Goal: Transaction & Acquisition: Book appointment/travel/reservation

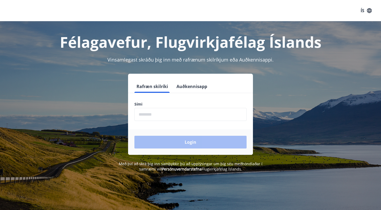
click at [145, 111] on input "phone" at bounding box center [191, 114] width 112 height 13
type input "********"
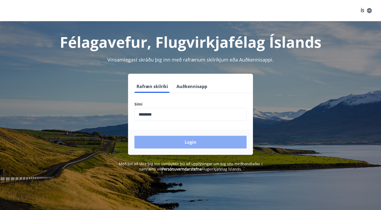
click at [190, 145] on button "Login" at bounding box center [191, 142] width 112 height 13
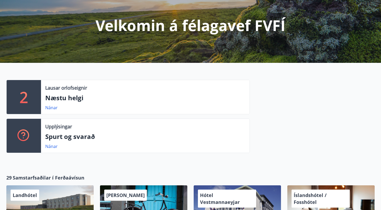
scroll to position [56, 0]
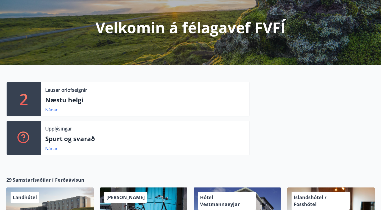
click at [30, 100] on div "2" at bounding box center [24, 99] width 34 height 34
click at [54, 108] on link "Nánar" at bounding box center [51, 110] width 12 height 6
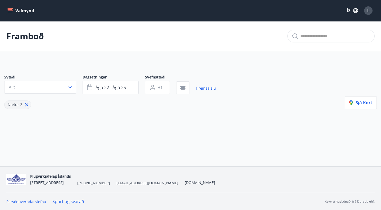
type input "*"
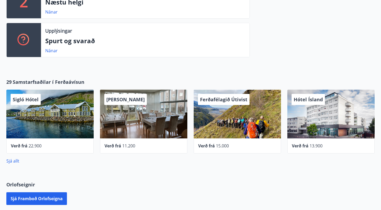
scroll to position [165, 0]
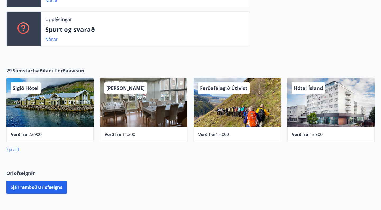
click at [13, 149] on link "Sjá allt" at bounding box center [12, 149] width 13 height 6
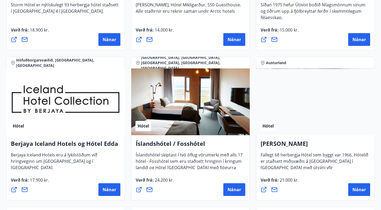
scroll to position [645, 0]
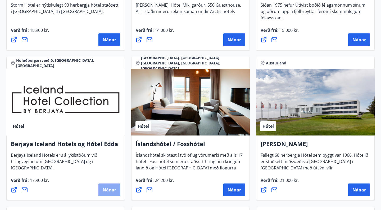
click at [105, 190] on span "Nánar" at bounding box center [110, 190] width 14 height 6
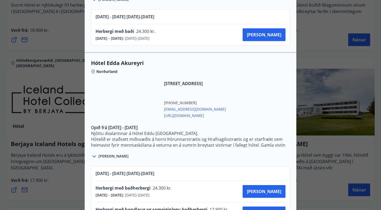
scroll to position [1133, 0]
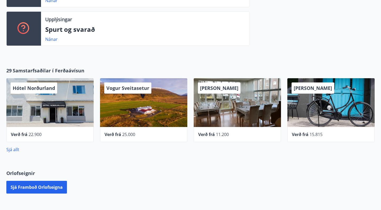
scroll to position [157, 0]
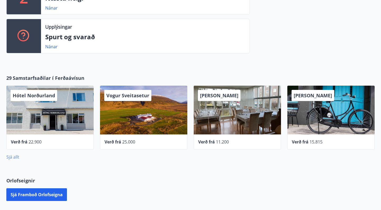
click at [15, 158] on link "Sjá allt" at bounding box center [12, 157] width 13 height 6
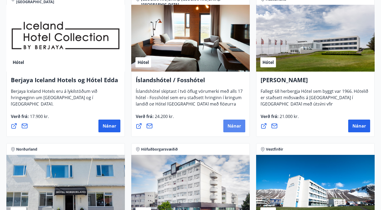
scroll to position [693, 0]
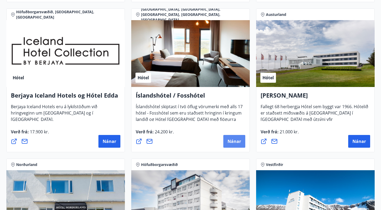
click at [232, 140] on span "Nánar" at bounding box center [235, 141] width 14 height 6
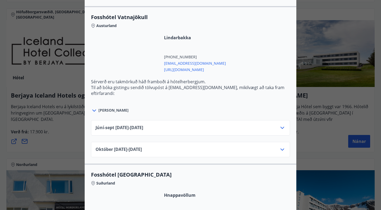
scroll to position [1319, 0]
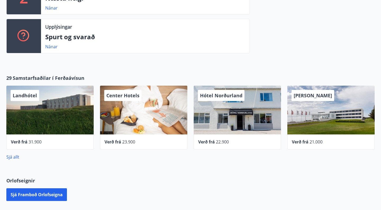
scroll to position [150, 0]
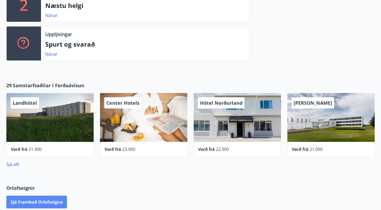
click at [42, 202] on button "Sjá framboð orlofseigna" at bounding box center [36, 201] width 61 height 13
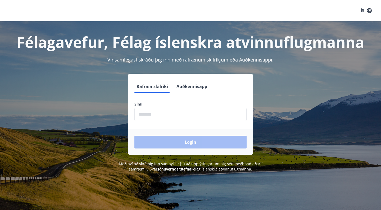
click at [152, 102] on label "Sími" at bounding box center [191, 103] width 112 height 5
click at [140, 104] on label "Sími" at bounding box center [191, 103] width 112 height 5
click at [151, 87] on button "Rafræn skilríki" at bounding box center [153, 86] width 36 height 13
click at [141, 104] on label "Sími" at bounding box center [191, 103] width 112 height 5
click at [141, 112] on input "phone" at bounding box center [191, 114] width 112 height 13
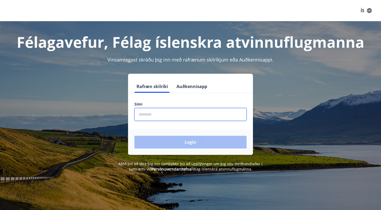
type input "********"
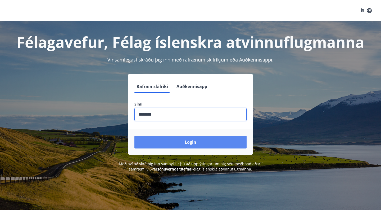
click at [184, 141] on button "Login" at bounding box center [191, 142] width 112 height 13
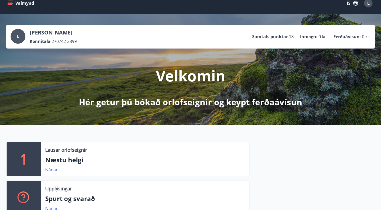
scroll to position [6, 0]
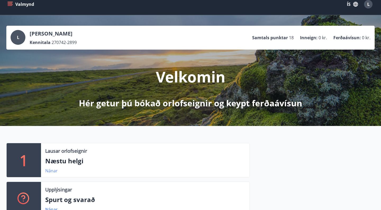
click at [49, 169] on link "Nánar" at bounding box center [51, 171] width 12 height 6
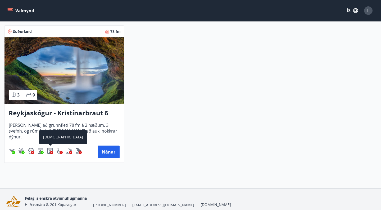
scroll to position [110, 0]
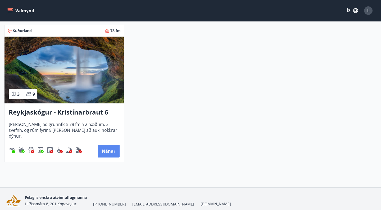
click at [108, 150] on button "Nánar" at bounding box center [109, 151] width 22 height 13
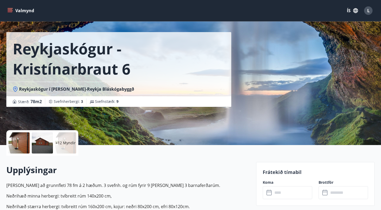
scroll to position [13, 0]
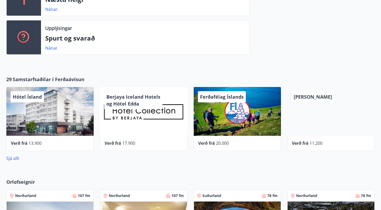
scroll to position [169, 0]
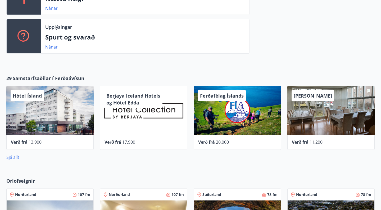
click at [12, 156] on link "Sjá allt" at bounding box center [12, 157] width 13 height 6
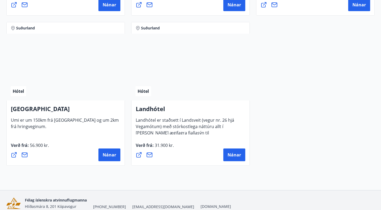
scroll to position [1454, 0]
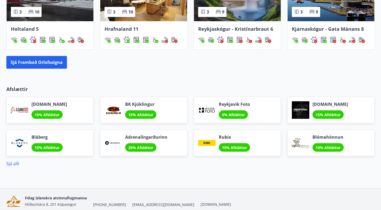
scroll to position [397, 0]
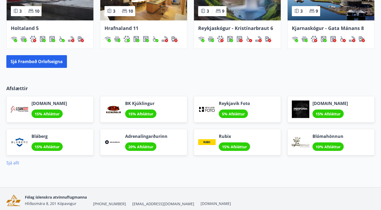
click at [12, 162] on link "Sjá allt" at bounding box center [12, 163] width 13 height 6
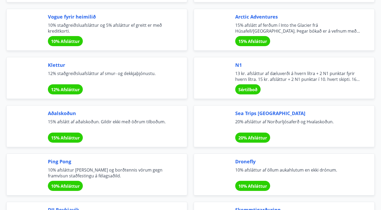
scroll to position [970, 0]
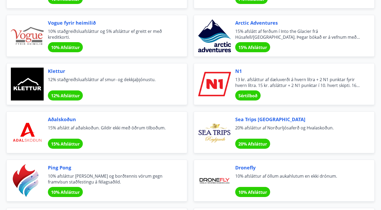
click at [249, 96] on span "Sértilboð" at bounding box center [248, 96] width 19 height 6
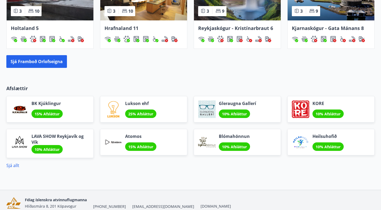
scroll to position [320, 0]
